Goal: Transaction & Acquisition: Obtain resource

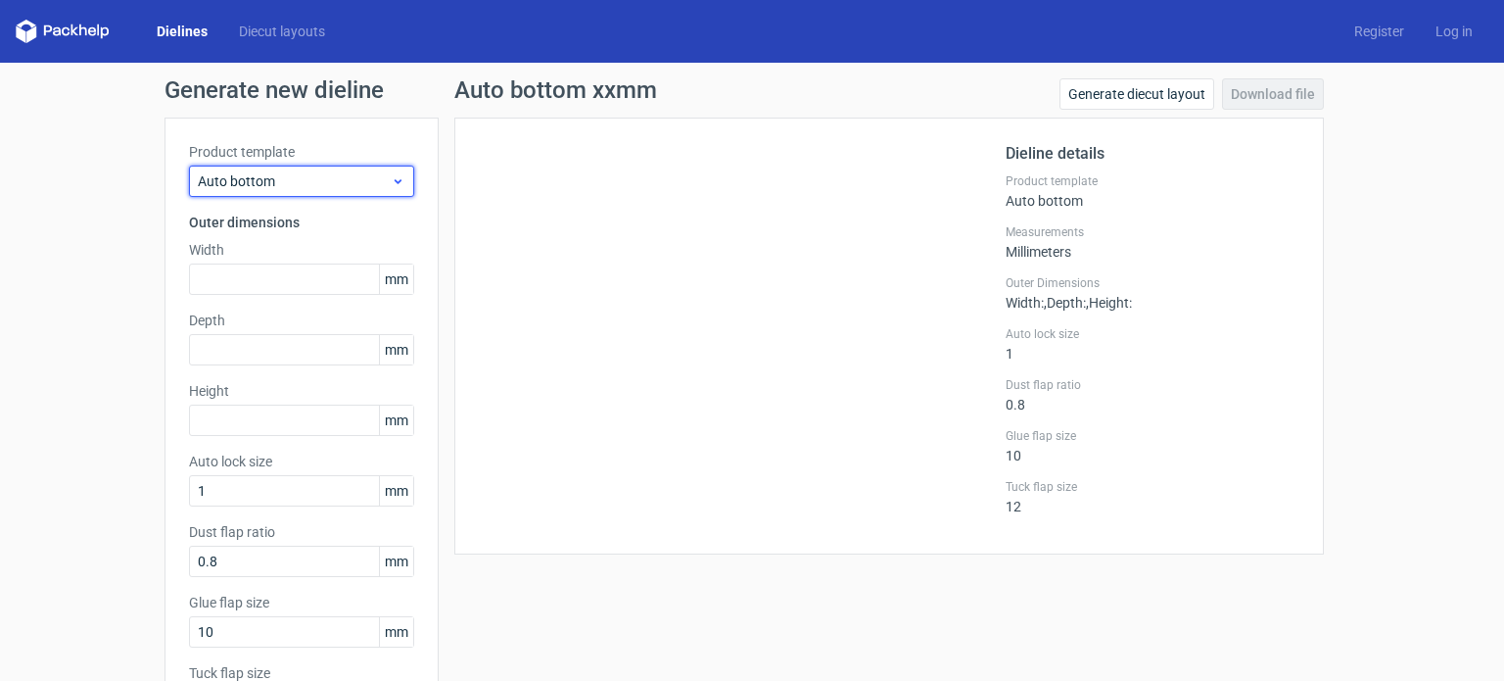
click at [383, 175] on span "Auto bottom" at bounding box center [294, 181] width 193 height 20
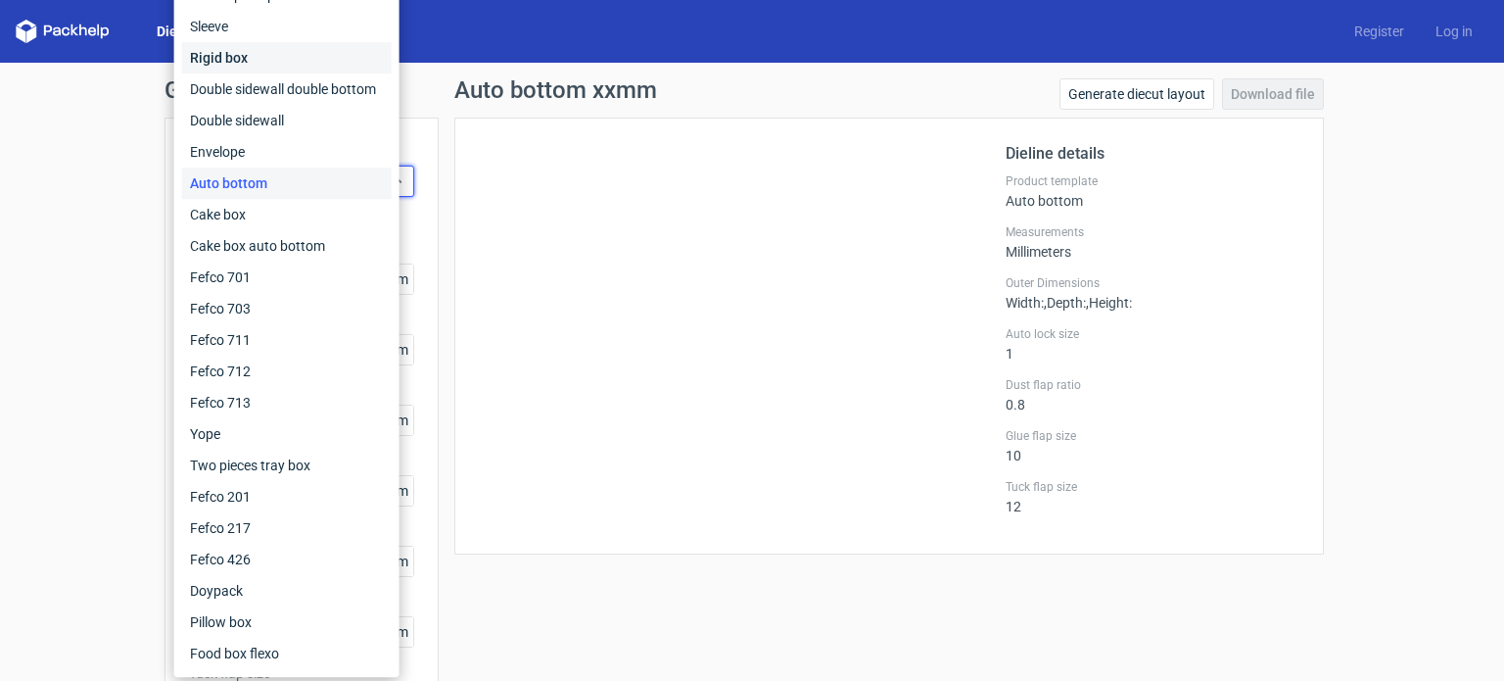
click at [258, 55] on div "Rigid box" at bounding box center [287, 57] width 210 height 31
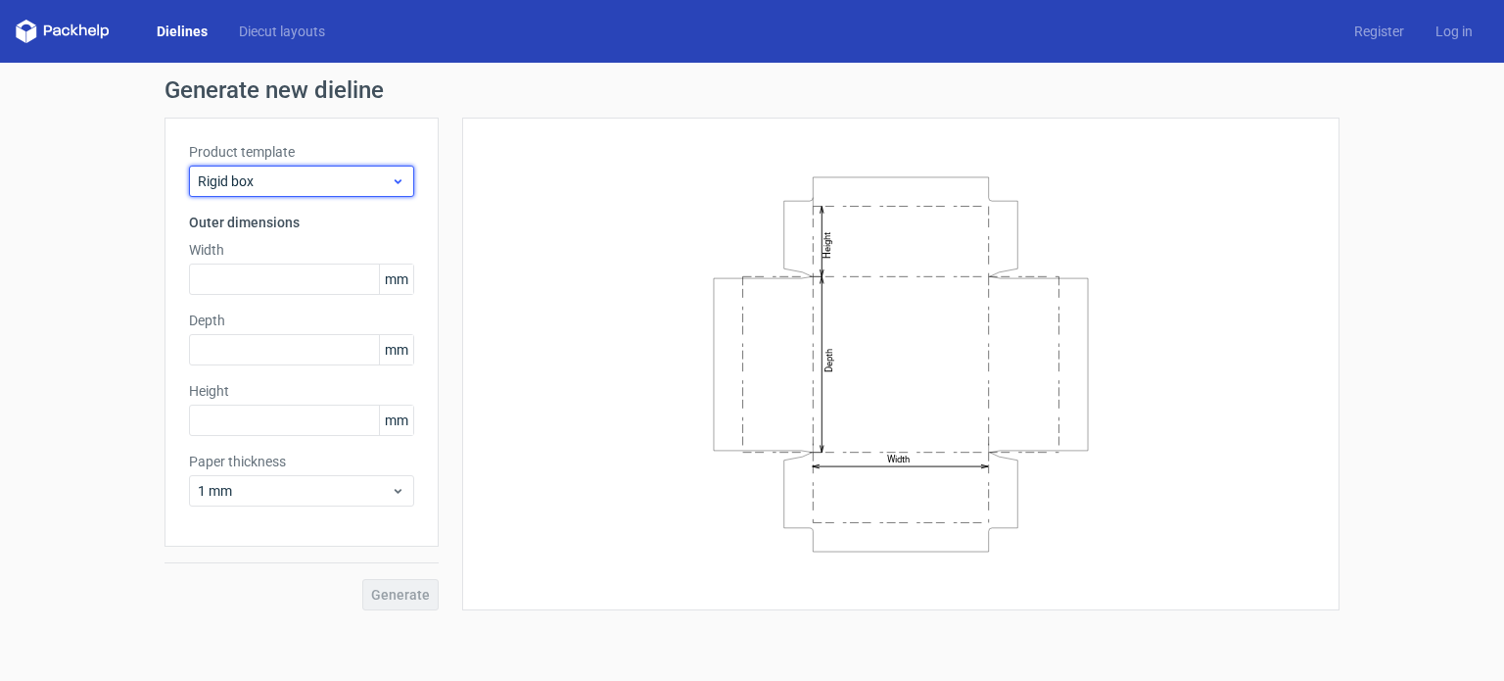
click at [399, 183] on use at bounding box center [398, 181] width 7 height 5
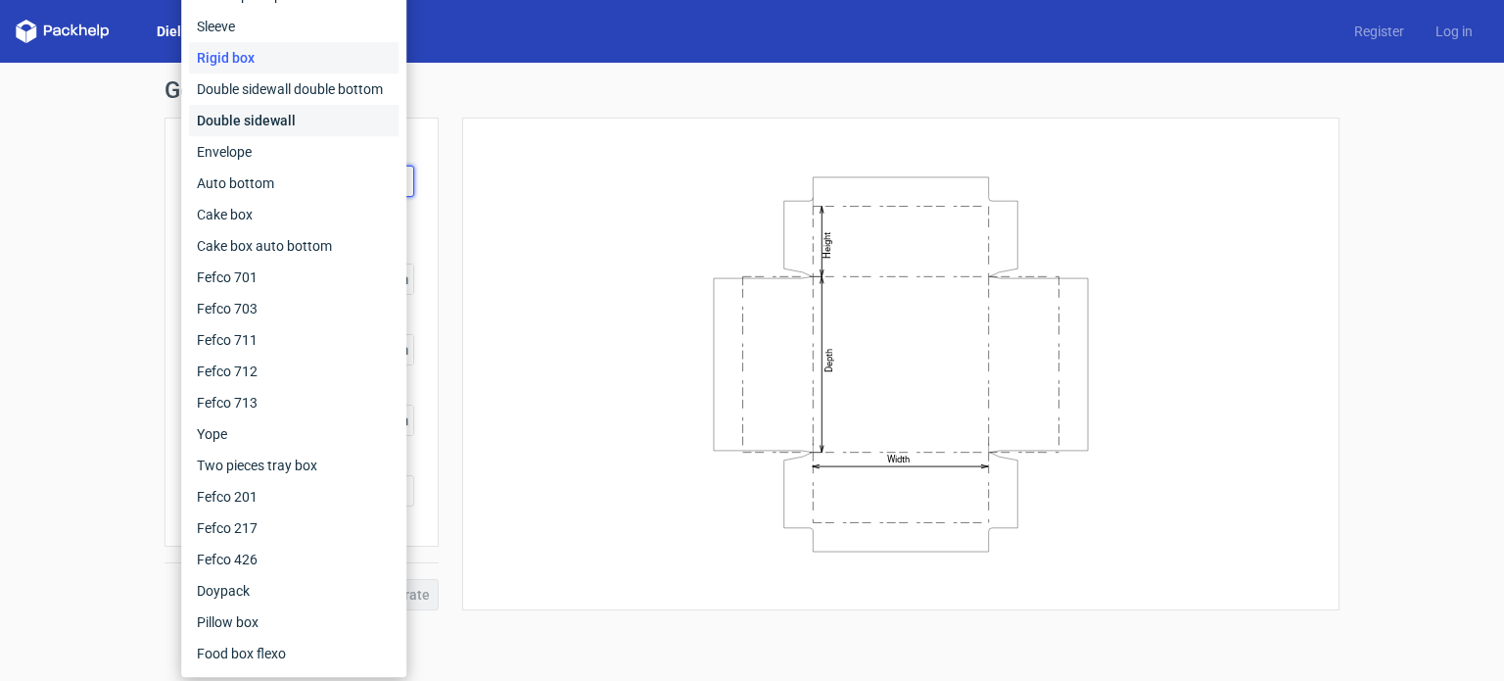
click at [300, 119] on div "Double sidewall" at bounding box center [294, 120] width 210 height 31
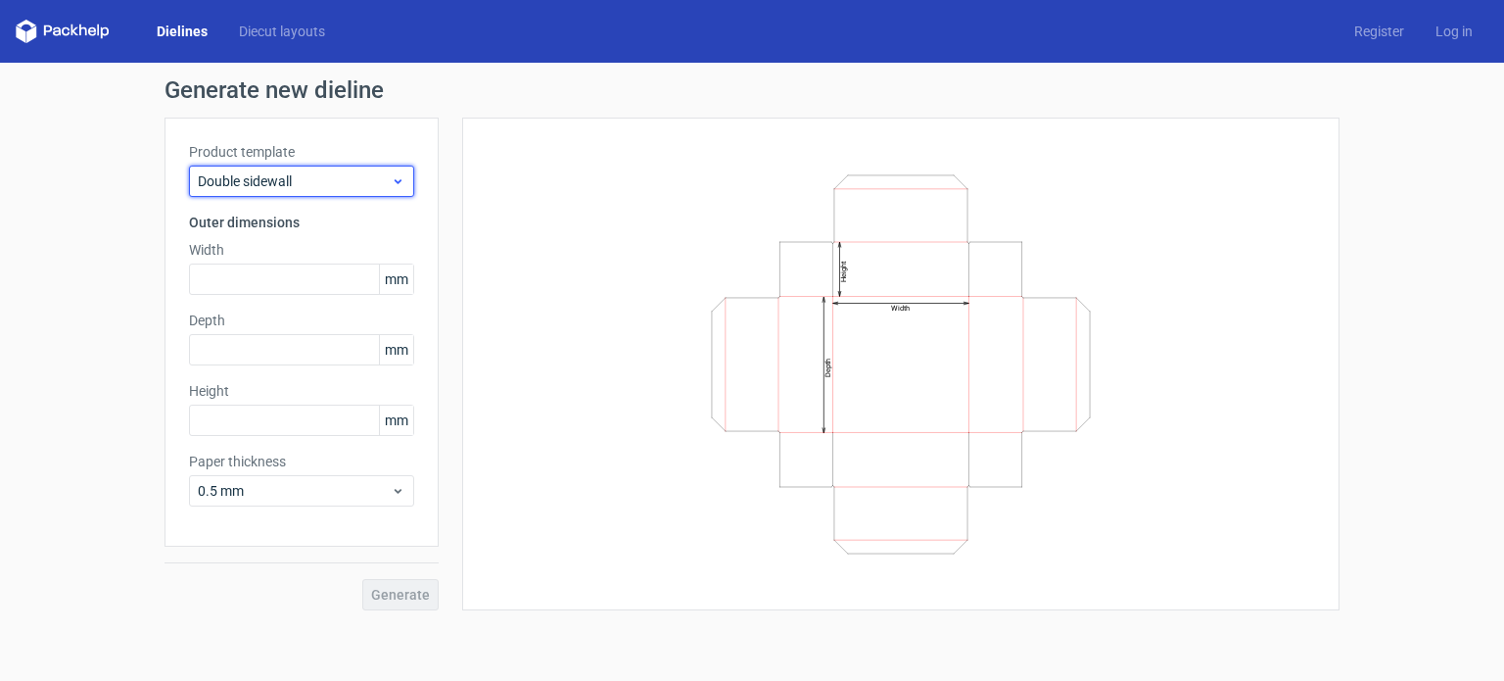
click at [401, 177] on icon at bounding box center [398, 181] width 15 height 16
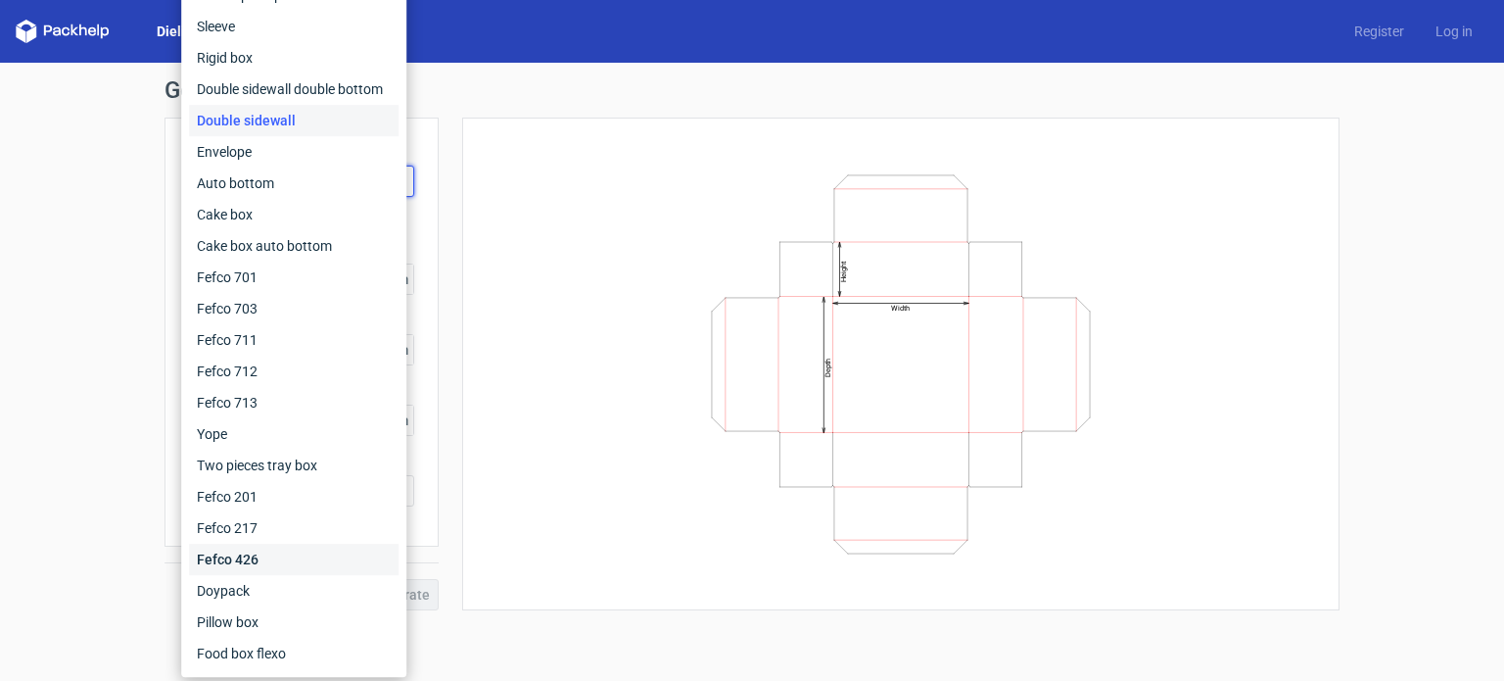
click at [248, 554] on div "Fefco 426" at bounding box center [294, 559] width 210 height 31
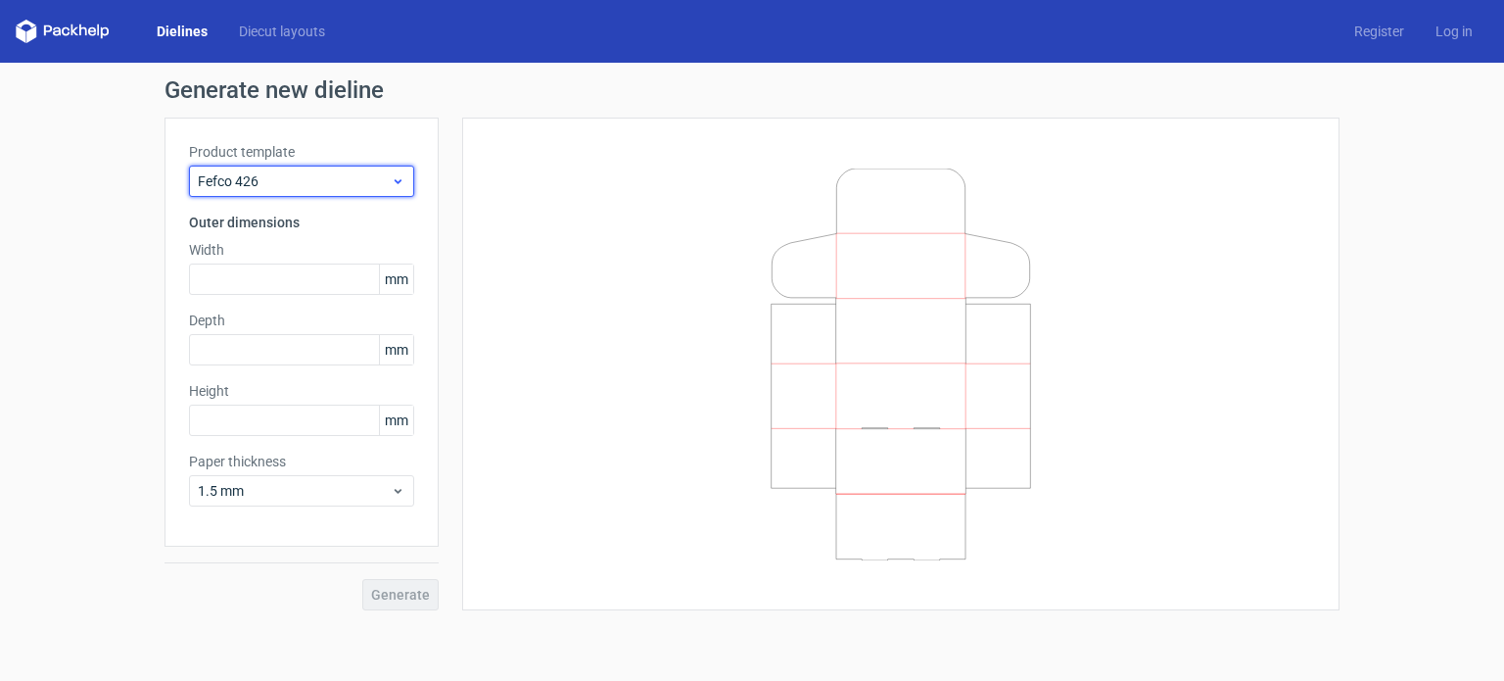
click at [405, 181] on div "Fefco 426" at bounding box center [301, 181] width 225 height 31
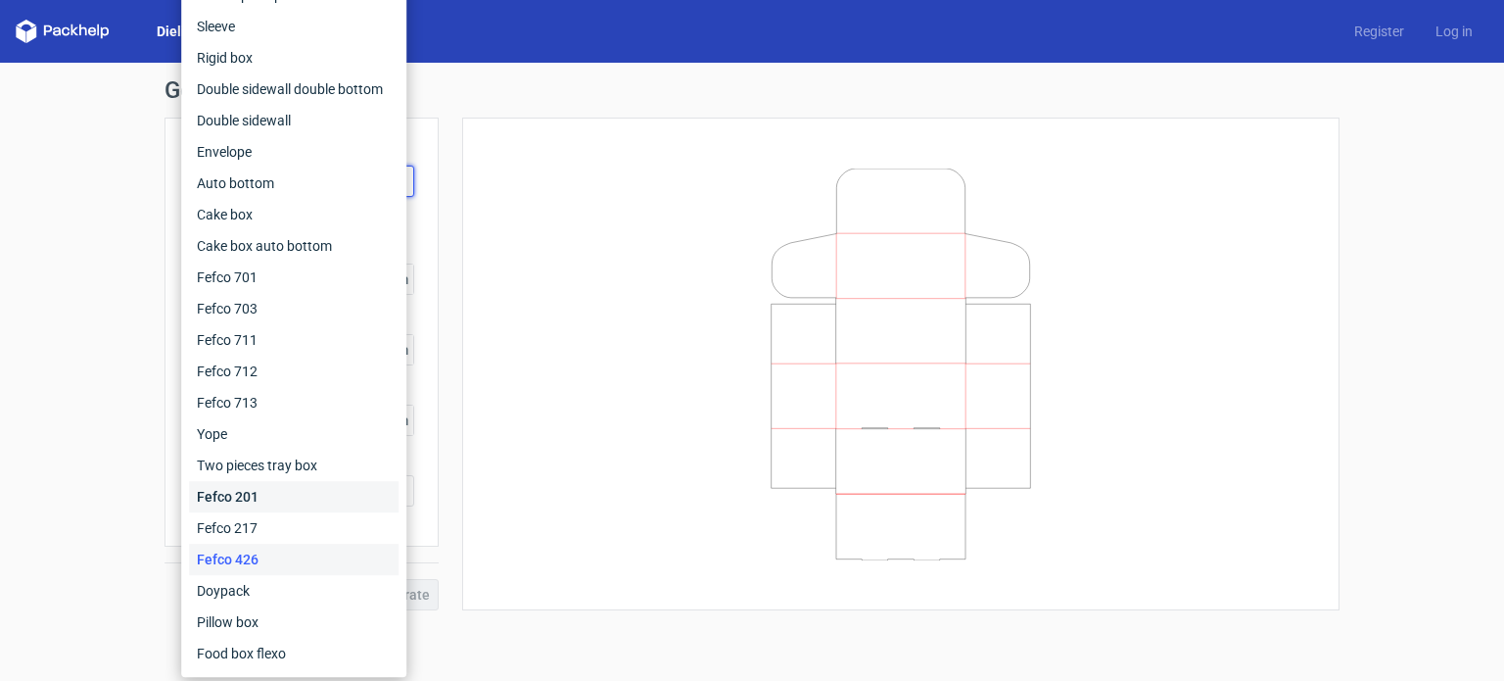
click at [236, 498] on div "Fefco 201" at bounding box center [294, 496] width 210 height 31
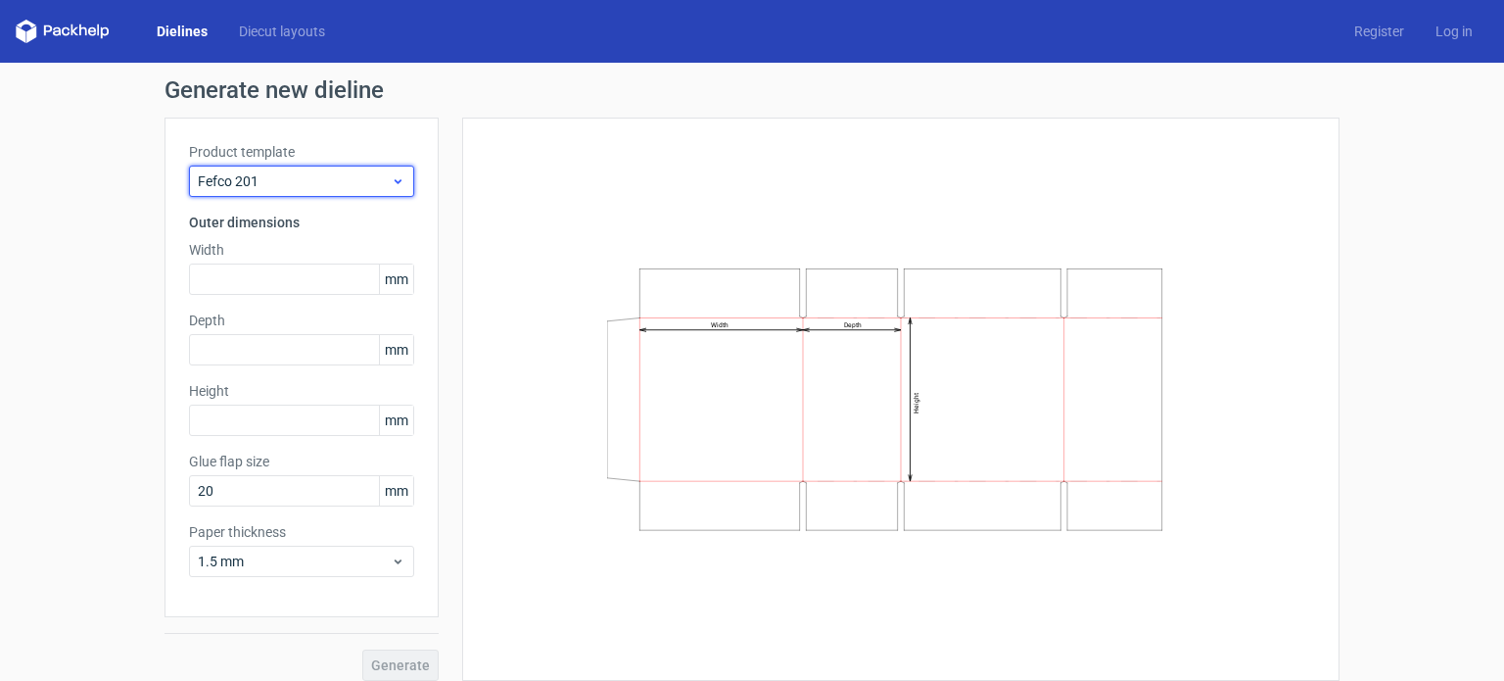
click at [395, 180] on use at bounding box center [398, 181] width 7 height 5
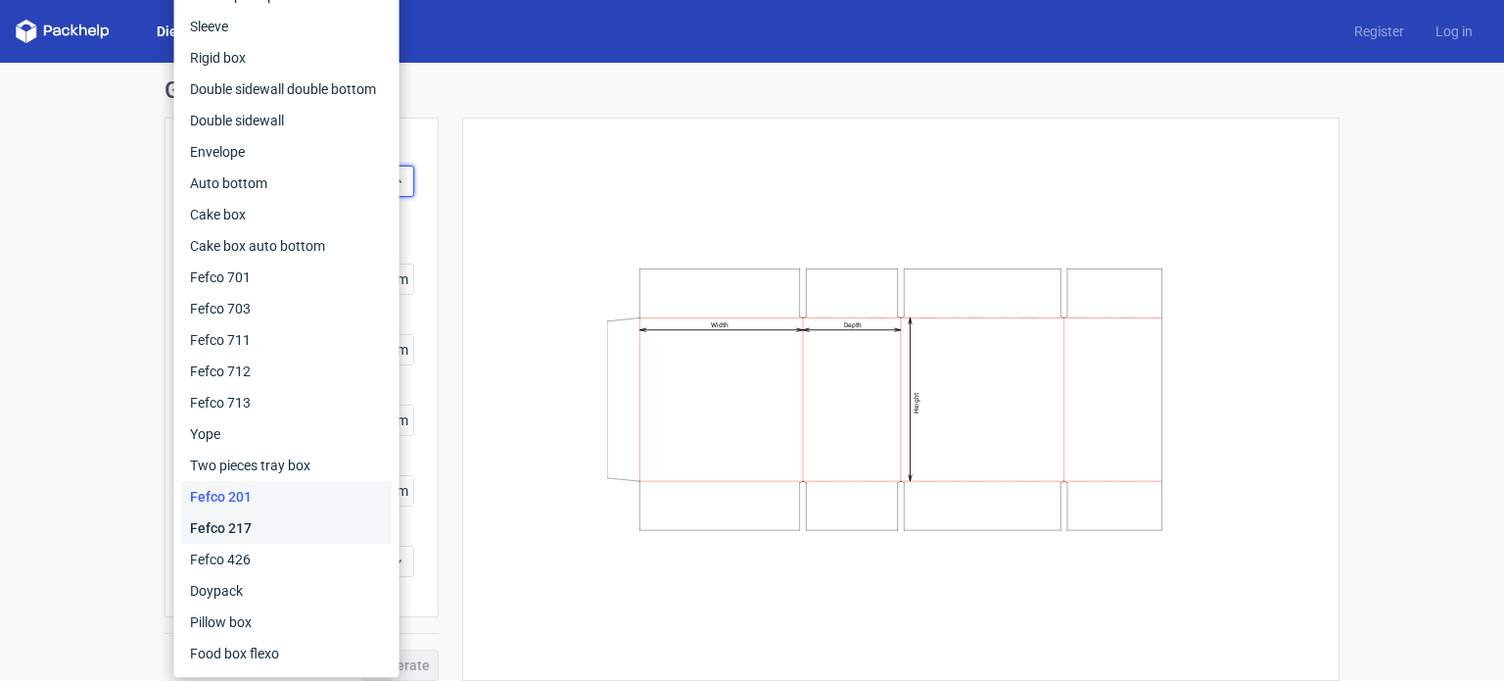
click at [241, 526] on div "Fefco 217" at bounding box center [287, 527] width 210 height 31
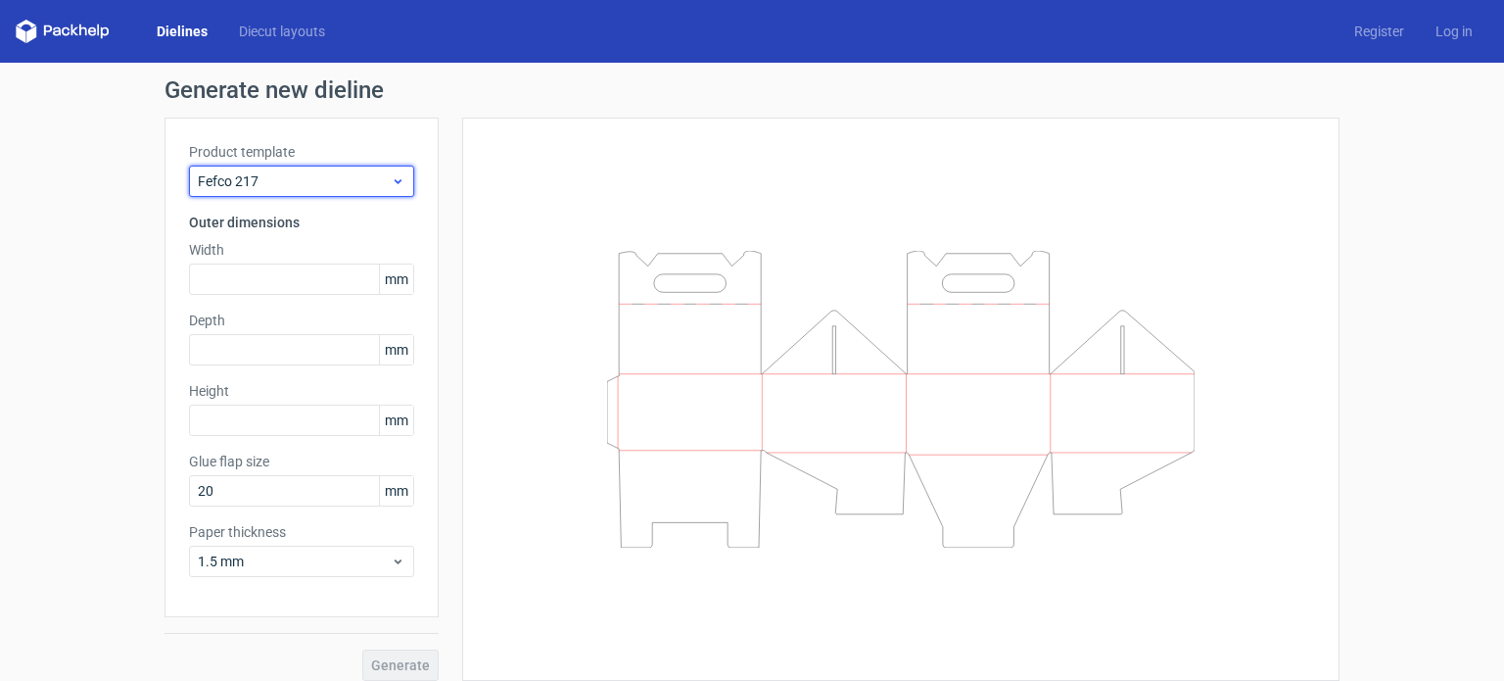
click at [393, 186] on icon at bounding box center [398, 181] width 15 height 16
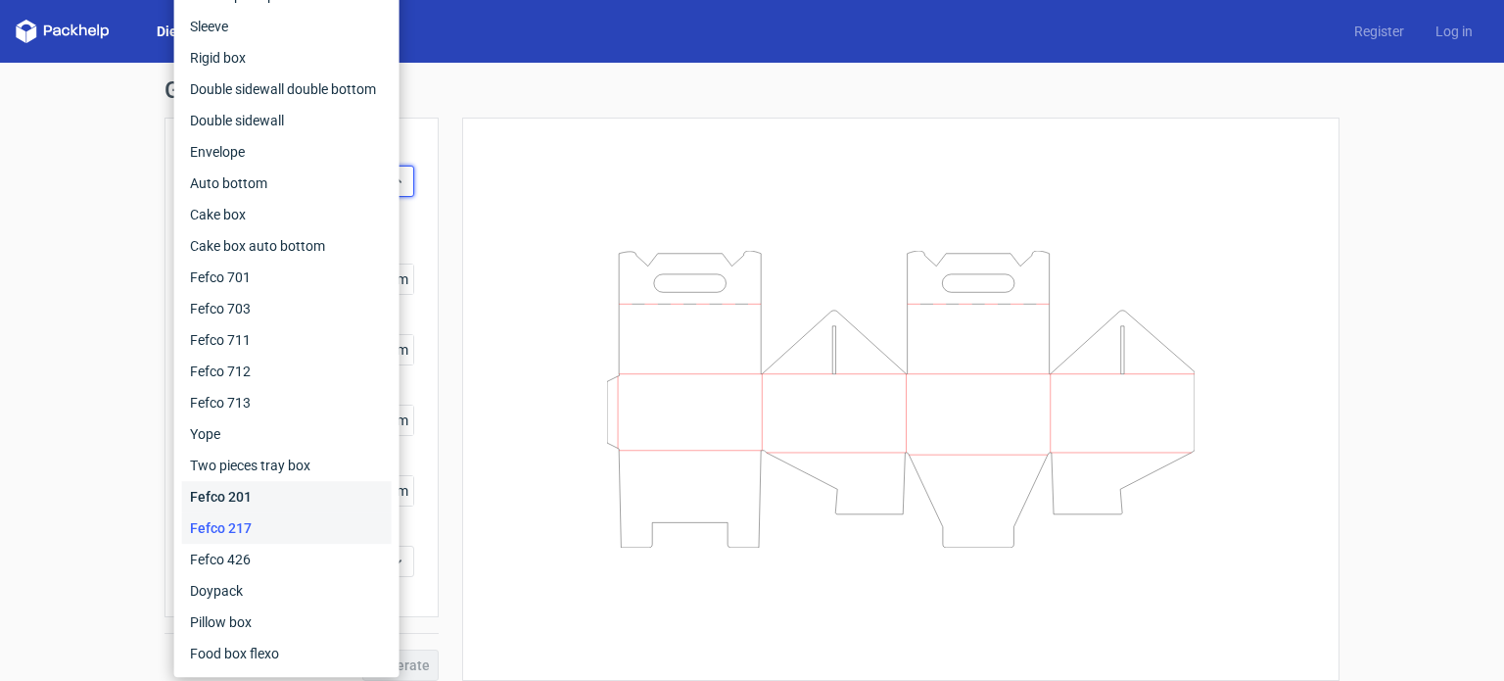
click at [259, 501] on div "Fefco 201" at bounding box center [287, 496] width 210 height 31
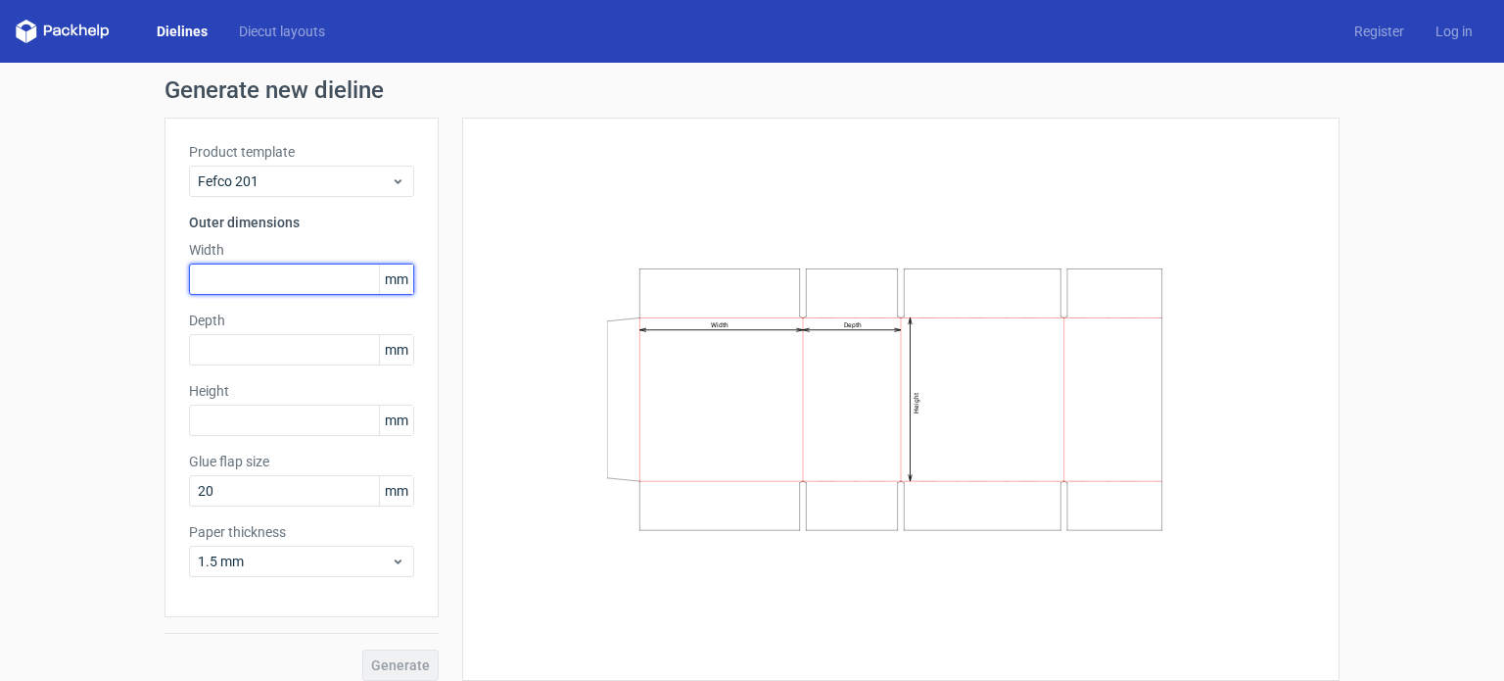
click at [220, 282] on input "text" at bounding box center [301, 278] width 225 height 31
type input "355"
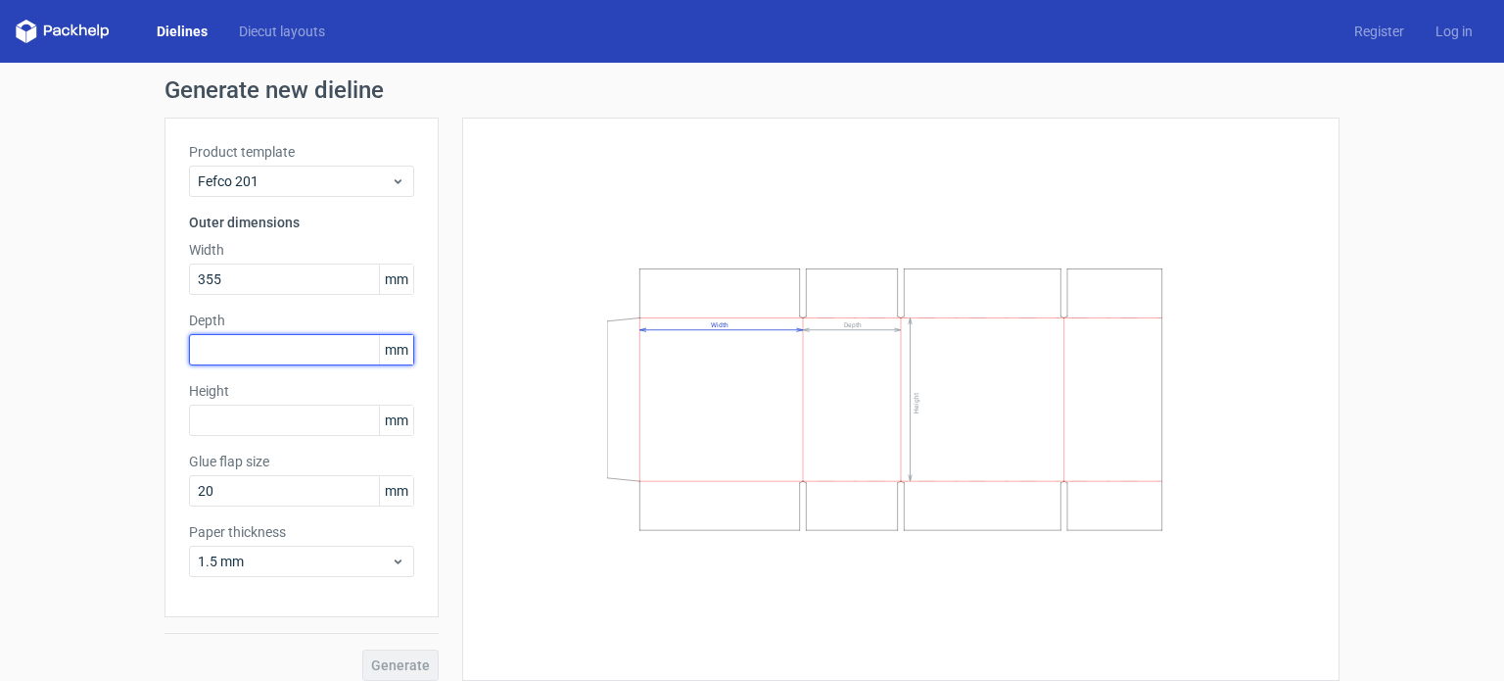
click at [210, 348] on input "text" at bounding box center [301, 349] width 225 height 31
type input "290"
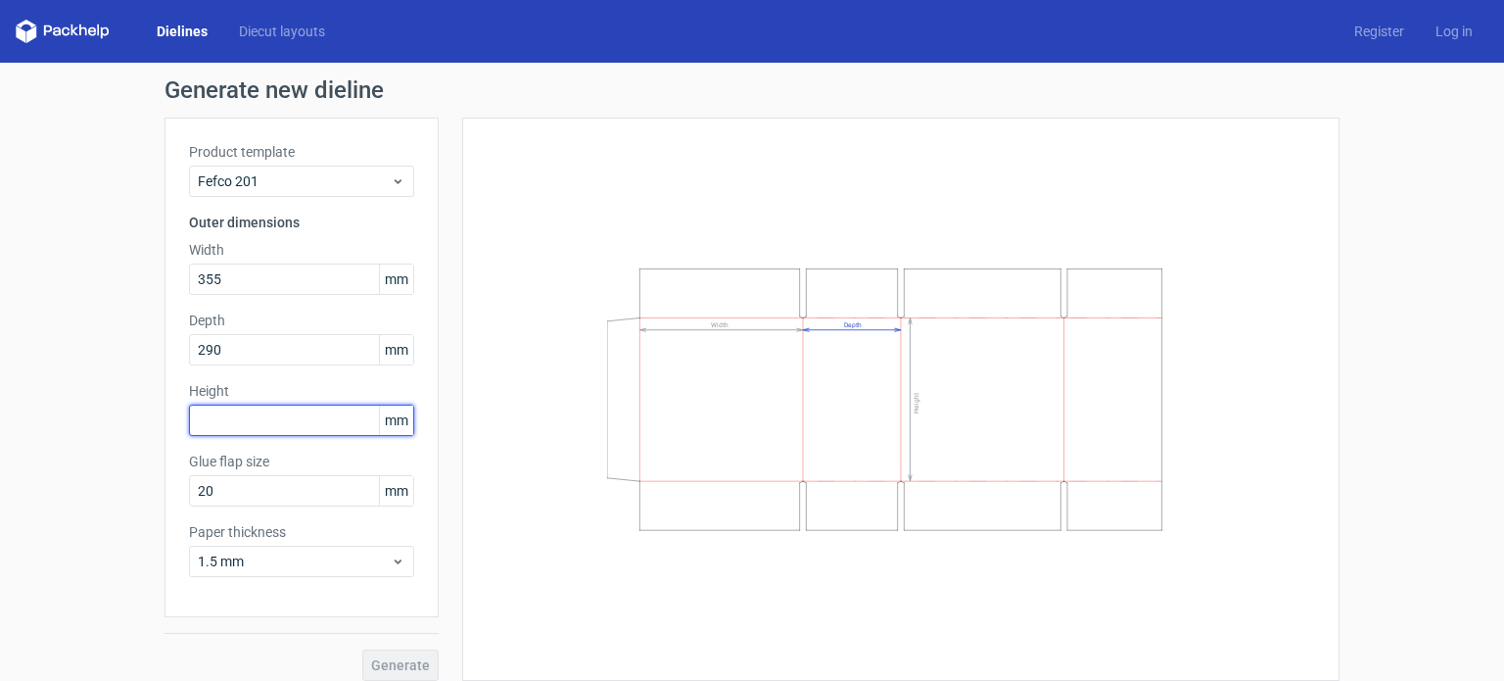
click at [215, 418] on input "text" at bounding box center [301, 419] width 225 height 31
type input "350"
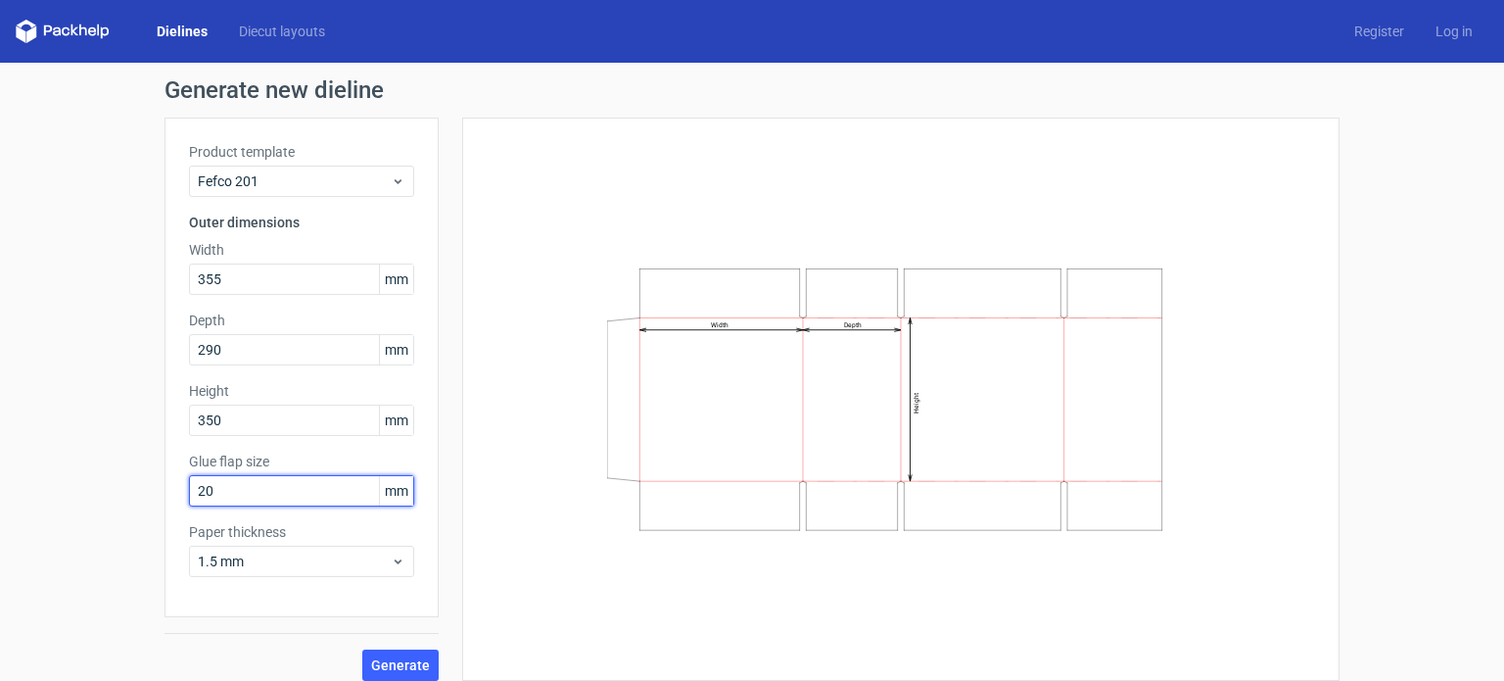
click at [244, 489] on input "20" at bounding box center [301, 490] width 225 height 31
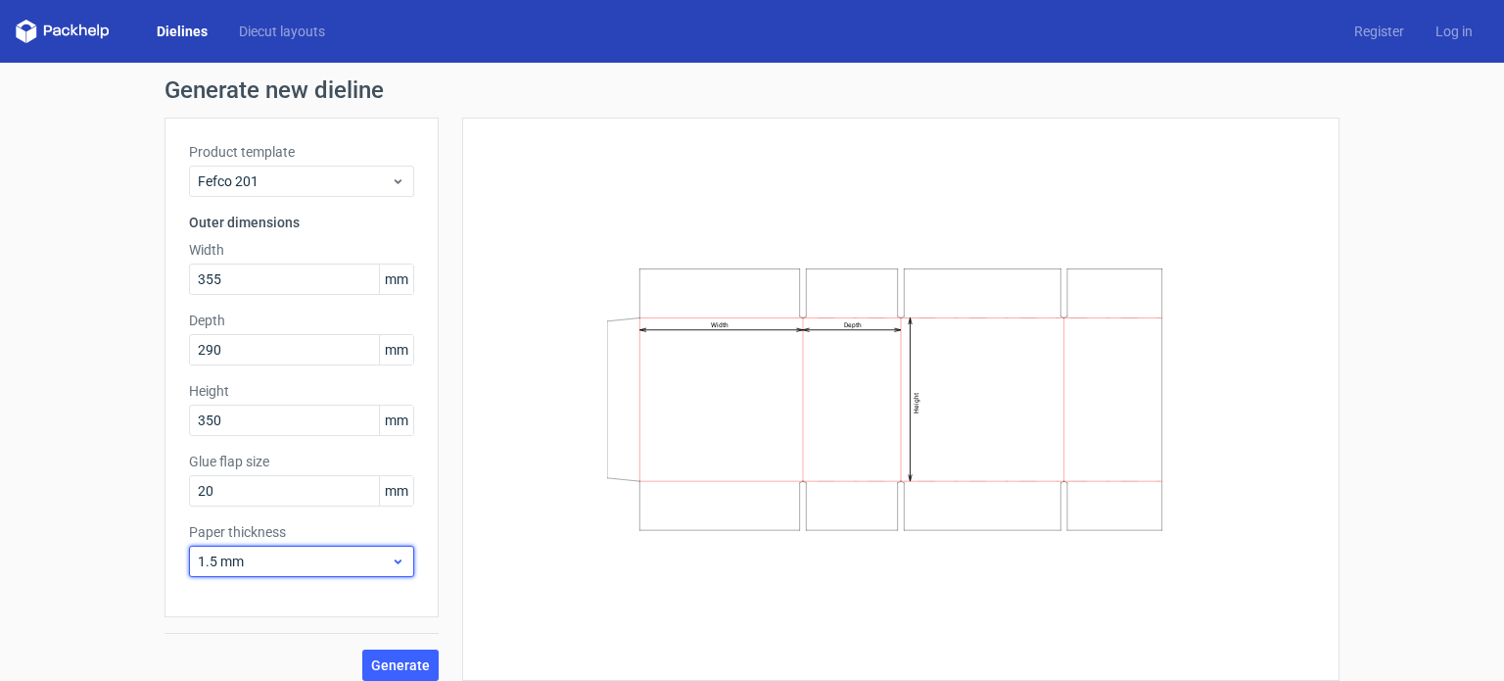
click at [260, 560] on span "1.5 mm" at bounding box center [294, 561] width 193 height 20
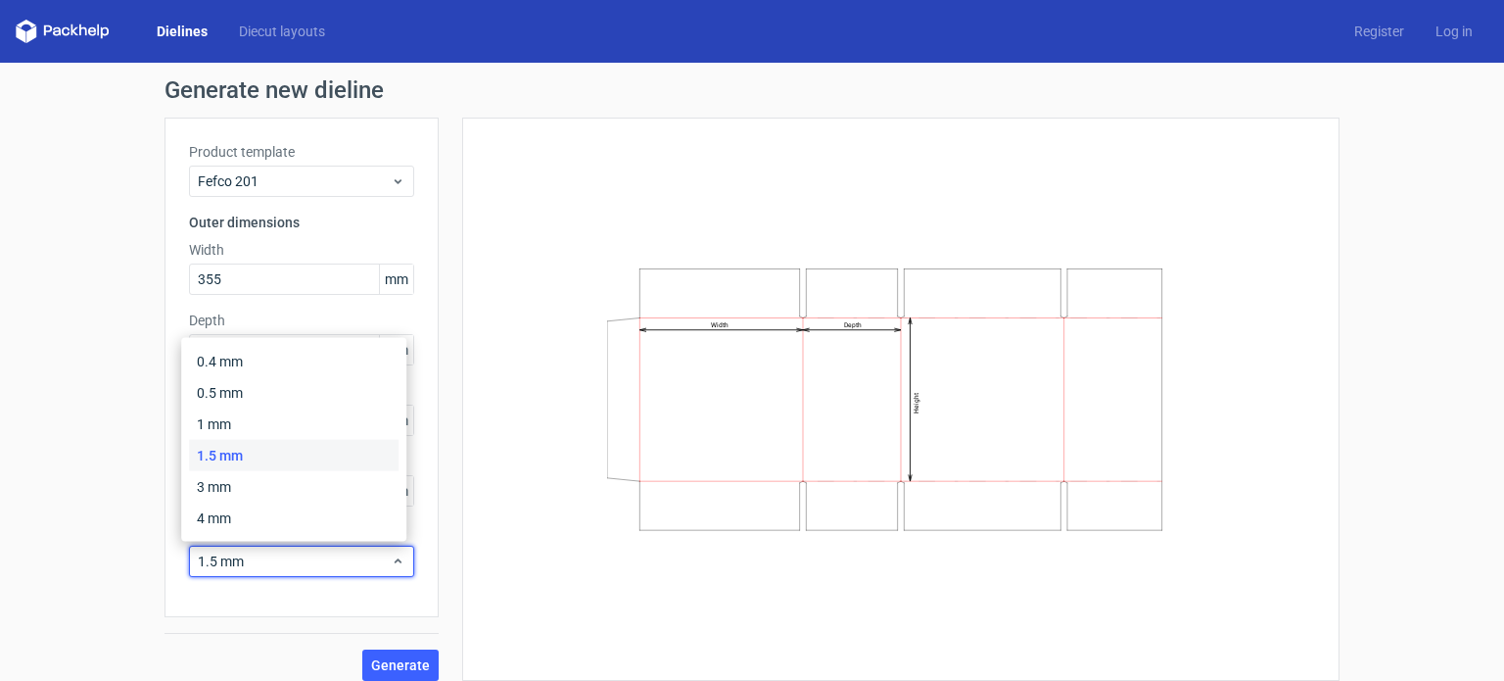
click at [288, 455] on div "1.5 mm" at bounding box center [294, 455] width 210 height 31
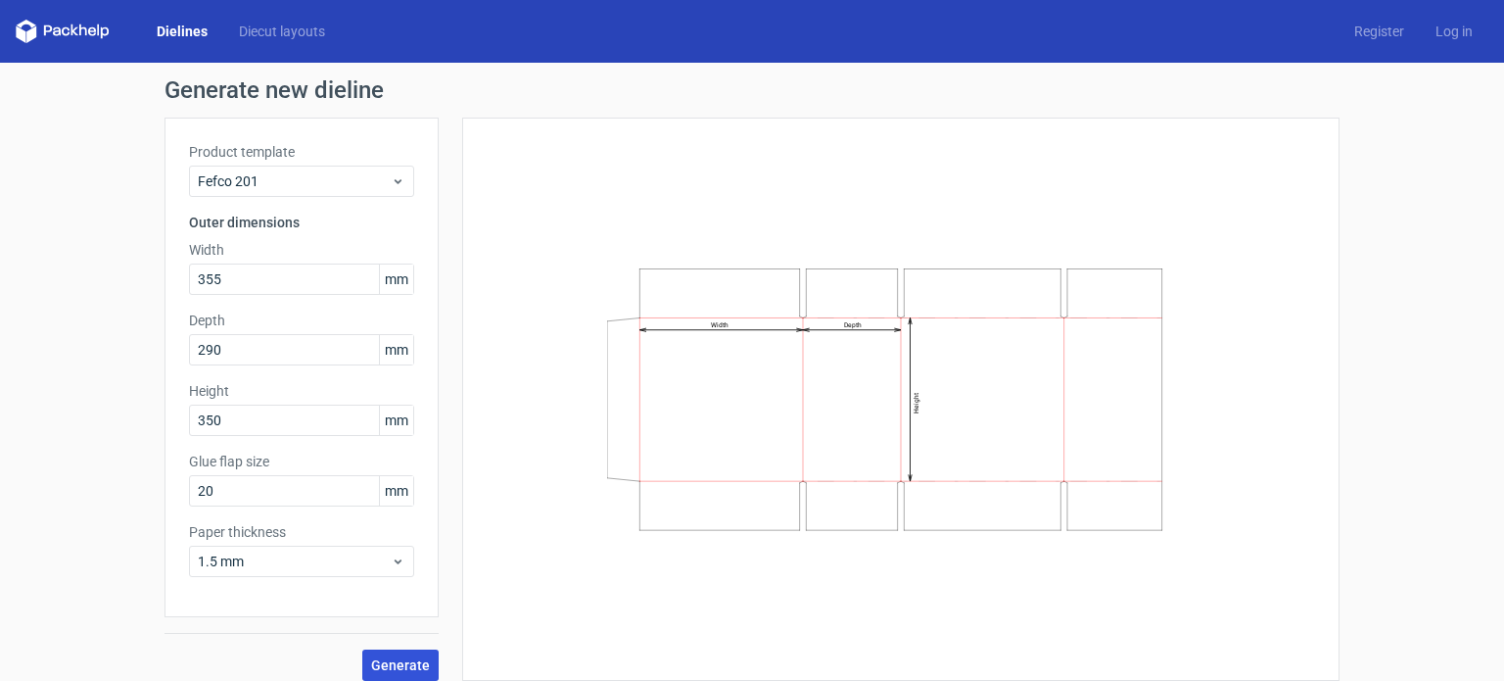
click at [394, 662] on span "Generate" at bounding box center [400, 665] width 59 height 14
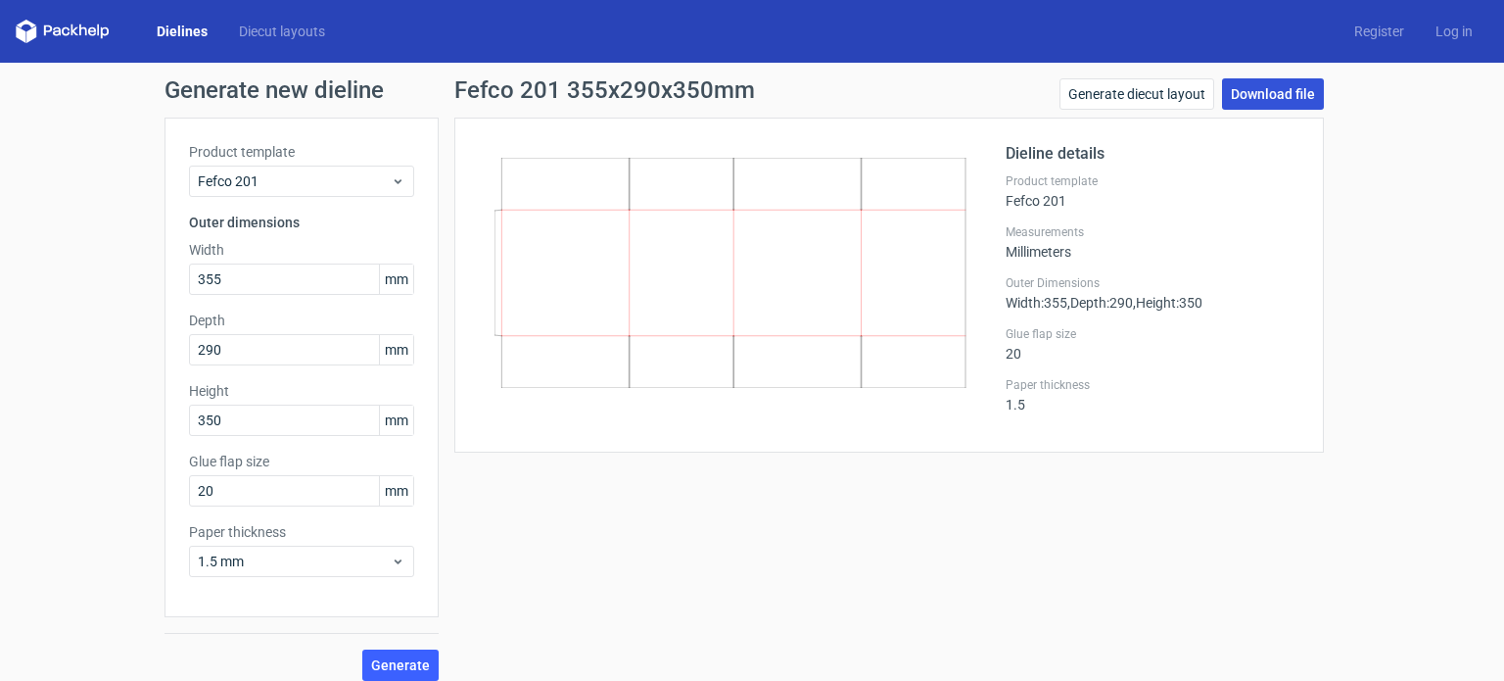
click at [1267, 98] on link "Download file" at bounding box center [1273, 93] width 102 height 31
